Goal: Use online tool/utility: Utilize a website feature to perform a specific function

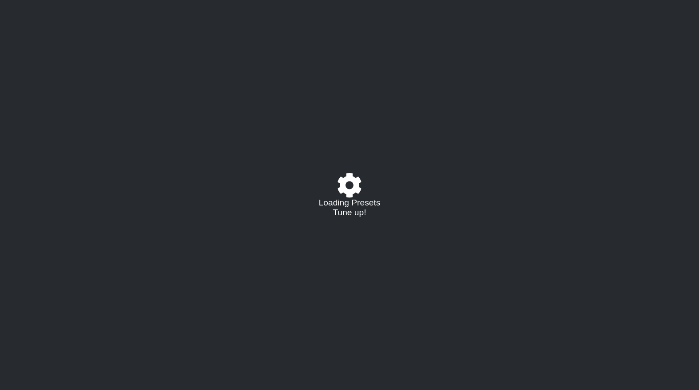
select select "/02336971646"
select select "D"
select select "C"
select select "A"
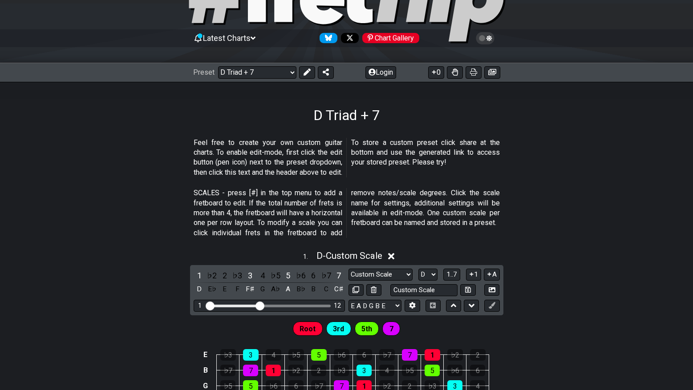
scroll to position [59, 0]
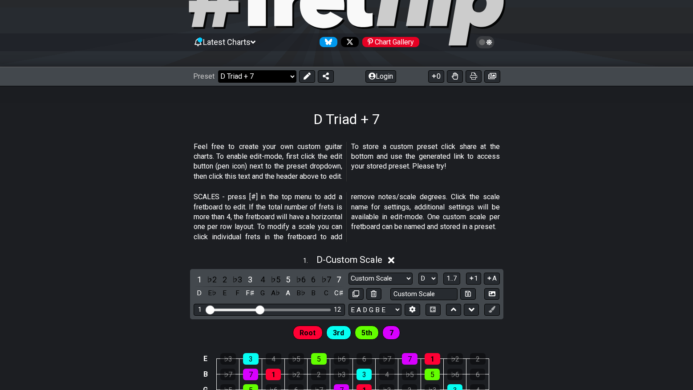
click at [291, 78] on select "Welcome to #fretflip! D Triad + 7 Custom Preset Minor Pentatonic Major Pentaton…" at bounding box center [257, 76] width 78 height 12
click at [218, 70] on select "Welcome to #fretflip! D Triad + 7 Custom Preset Minor Pentatonic Major Pentaton…" at bounding box center [257, 76] width 78 height 12
select select "/3nps-caged-shapes"
select select "A"
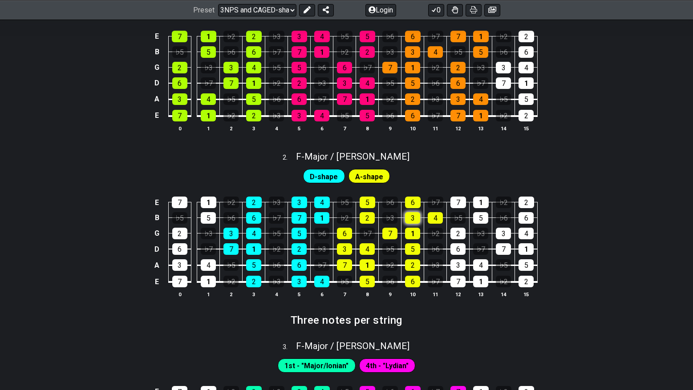
scroll to position [475, 0]
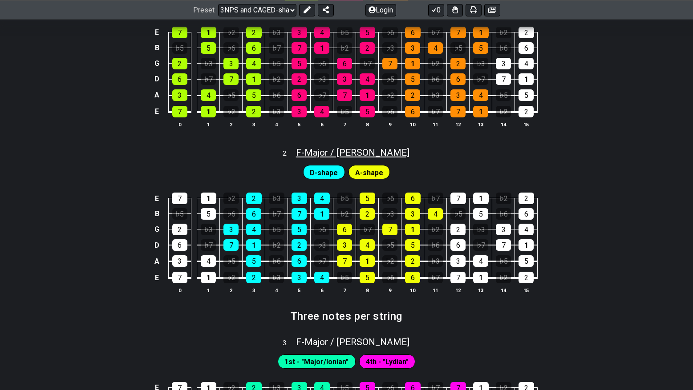
click at [344, 154] on span "F - Major / Ionian" at bounding box center [352, 152] width 113 height 11
select select "F"
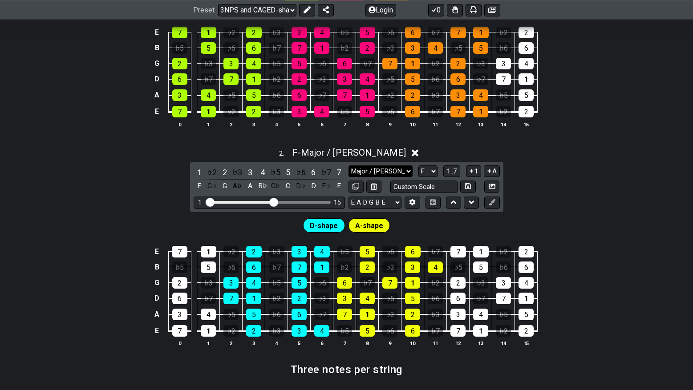
click at [404, 169] on select "Major / Ionian New Scale Minor Pentatonic Major Pentatonic Minor Blues Major Bl…" at bounding box center [380, 172] width 64 height 12
select select "Minor / Aeolian"
click at [348, 166] on select "Major / Ionian New Scale Minor Pentatonic Major Pentatonic Minor Blues Major Bl…" at bounding box center [380, 172] width 64 height 12
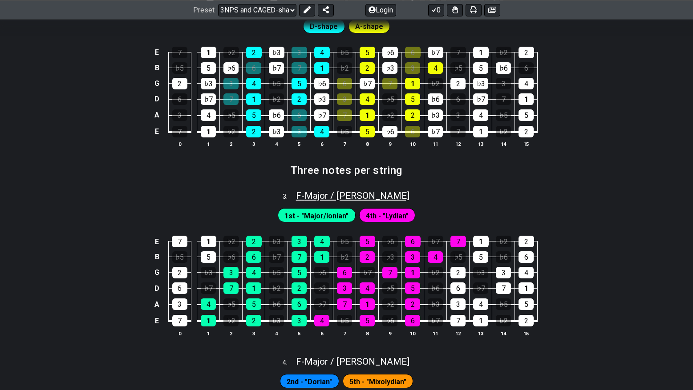
scroll to position [682, 0]
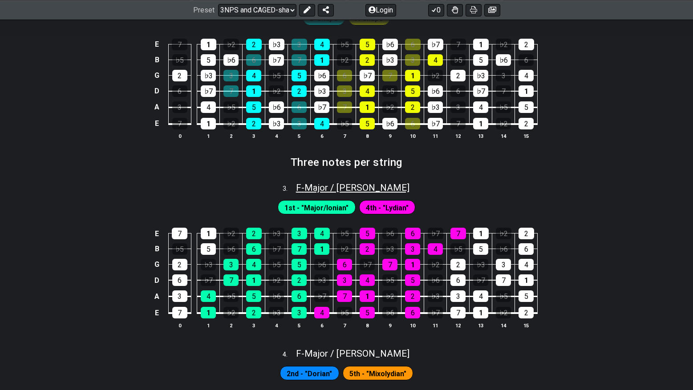
click at [331, 185] on span "F - Major / Ionian" at bounding box center [352, 187] width 113 height 11
select select "F"
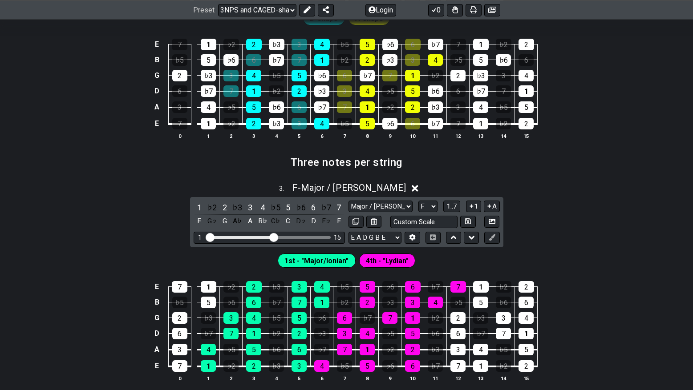
click at [383, 261] on span "4th - "Lydian"" at bounding box center [387, 261] width 43 height 13
click at [389, 207] on select "Major / Ionian Major 3rds Minor Pentatonic Major Pentatonic Minor Blues Major B…" at bounding box center [380, 207] width 64 height 12
select select "Minor / Aeolian"
click at [348, 201] on select "Major / Ionian Major 3rds Minor Pentatonic Major Pentatonic Minor Blues Major B…" at bounding box center [380, 207] width 64 height 12
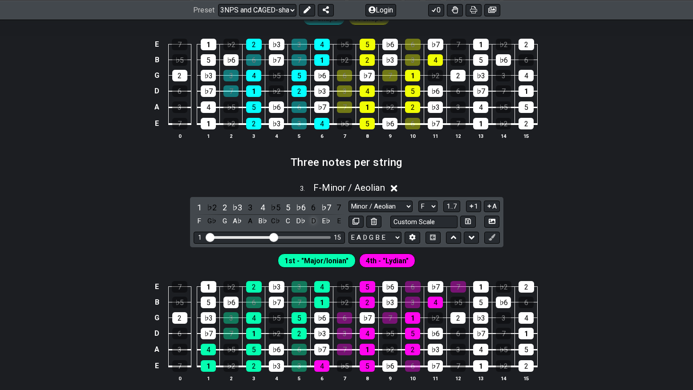
click at [313, 222] on div "D" at bounding box center [313, 221] width 12 height 12
click at [342, 188] on span "F - Unsaved Scale" at bounding box center [349, 187] width 68 height 11
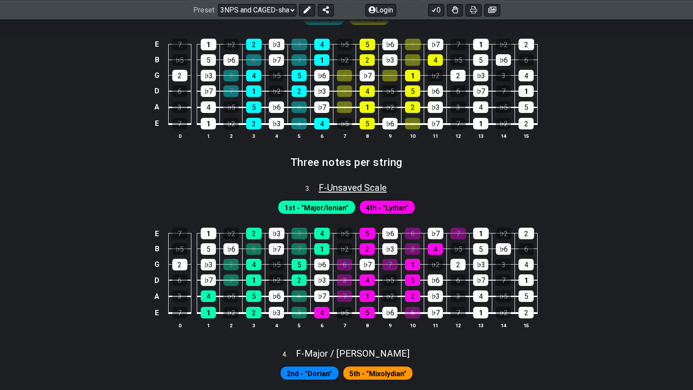
click at [342, 188] on span "F - Unsaved Scale" at bounding box center [353, 187] width 68 height 11
select select "Minor / Aeolian"
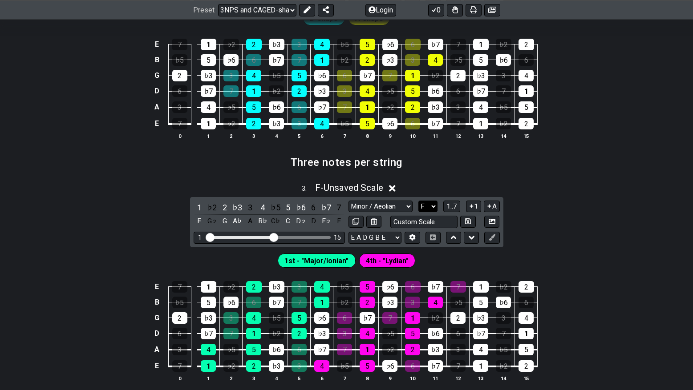
click at [425, 207] on select "A♭ A A♯ B♭ B C C♯ D♭ D D♯ E♭ E F F♯ G♭ G G♯" at bounding box center [427, 207] width 19 height 12
select select "A"
click at [418, 201] on select "A♭ A A♯ B♭ B C C♯ D♭ D D♯ E♭ E F F♯ G♭ G G♯" at bounding box center [427, 207] width 19 height 12
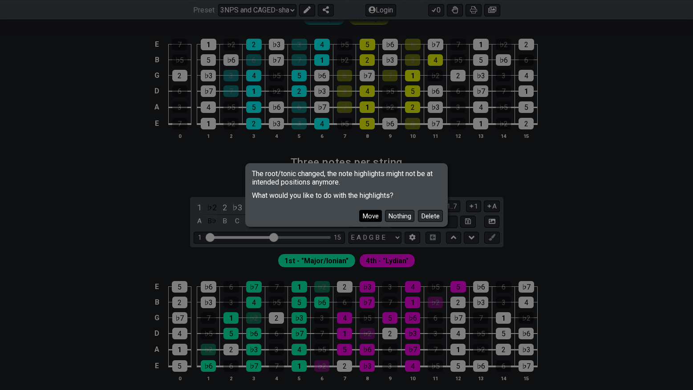
click at [368, 218] on button "Move" at bounding box center [370, 216] width 23 height 12
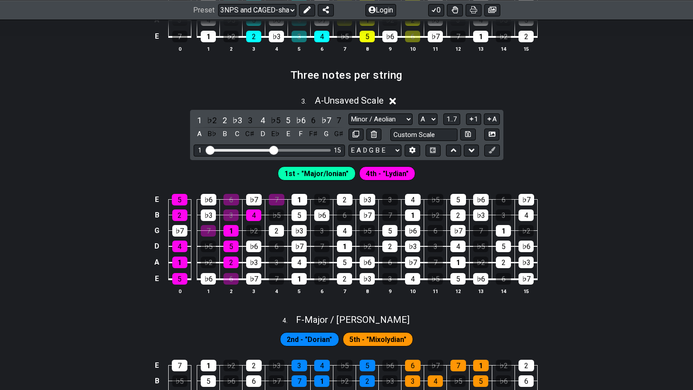
scroll to position [771, 0]
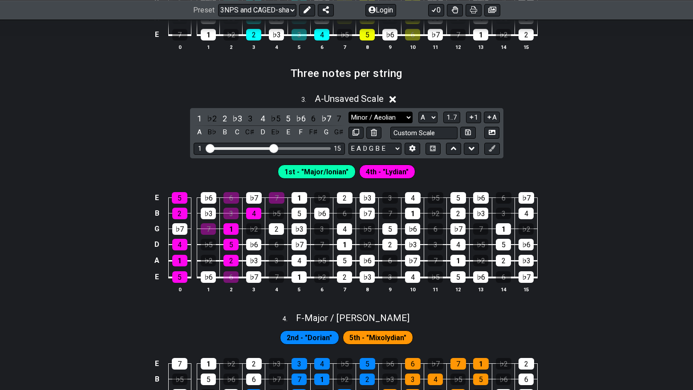
click at [401, 117] on select "Major / Ionian Major 3rds Minor Pentatonic Major Pentatonic Minor Blues Major B…" at bounding box center [380, 118] width 64 height 12
click at [348, 112] on select "Major / Ionian Major 3rds Minor Pentatonic Major Pentatonic Minor Blues Major B…" at bounding box center [380, 118] width 64 height 12
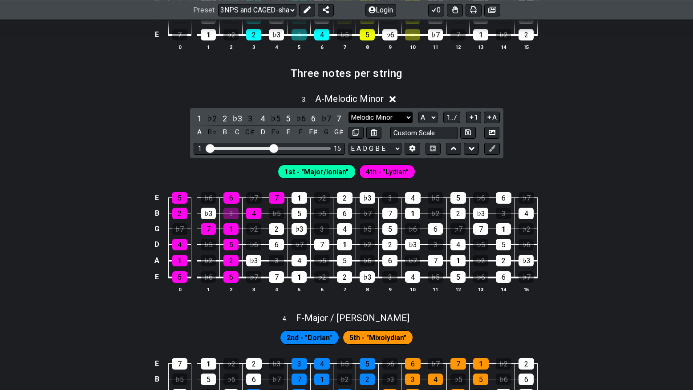
click at [393, 115] on select "Major / Ionian Major 3rds Minor Pentatonic Major Pentatonic Minor Blues Major B…" at bounding box center [380, 118] width 64 height 12
select select "Minor / Aeolian"
click at [348, 112] on select "Major / Ionian Major 3rds Minor Pentatonic Major Pentatonic Minor Blues Major B…" at bounding box center [380, 118] width 64 height 12
